Goal: Task Accomplishment & Management: Use online tool/utility

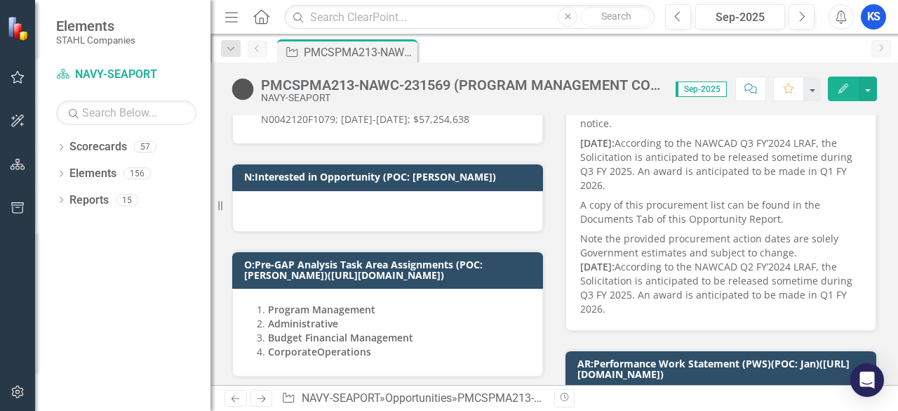
scroll to position [772, 0]
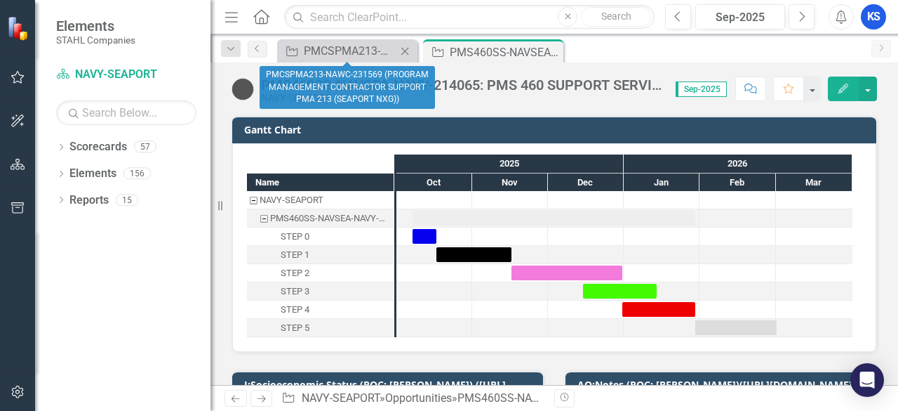
click at [404, 51] on icon "Close" at bounding box center [405, 51] width 14 height 11
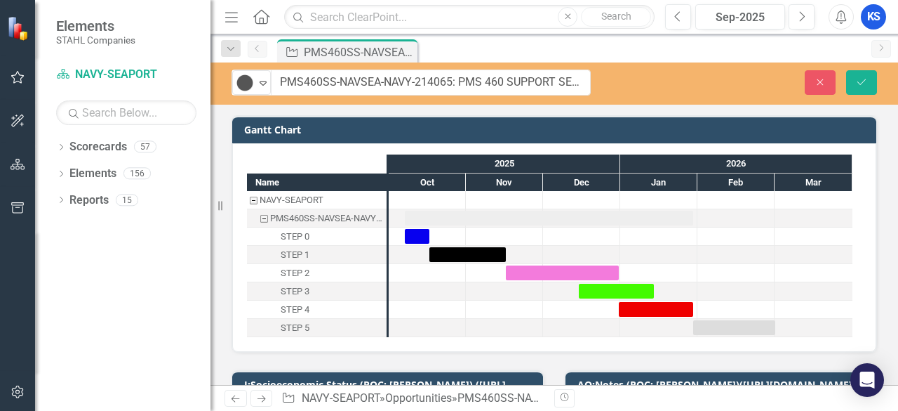
drag, startPoint x: 261, startPoint y: 84, endPoint x: 491, endPoint y: 91, distance: 230.3
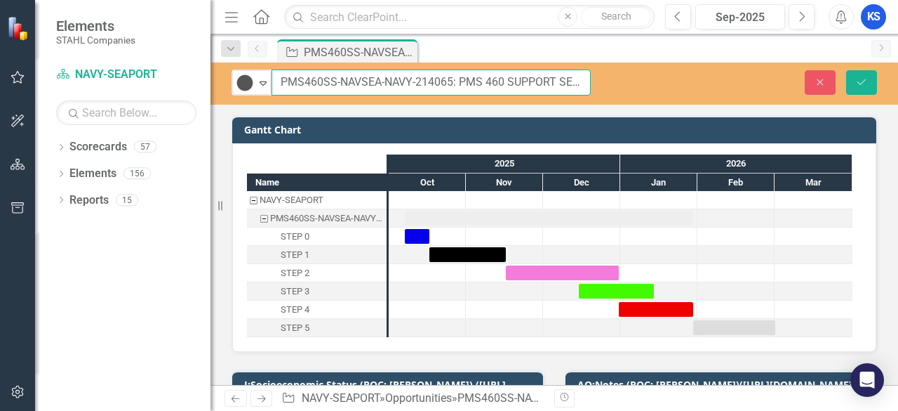
click at [302, 78] on input "PMS460SS-NAVSEA-NAVY-214065: PMS 460 SUPPORT SERVICES (SEAPORT NXG)" at bounding box center [431, 82] width 319 height 26
click at [328, 81] on input "PMS460SS-NAVSEA-NAVY-214065: PMS 460 SUPPORT SERVICES (SEAPORT NXG)" at bounding box center [431, 82] width 319 height 26
drag, startPoint x: 281, startPoint y: 81, endPoint x: 455, endPoint y: 84, distance: 174.1
click at [455, 84] on input "PMS460SS-NAVSEA-NAVY-214065: PMS 460 SUPPORT SERVICES (SEAPORT NXG)" at bounding box center [431, 82] width 319 height 26
